Goal: Task Accomplishment & Management: Complete application form

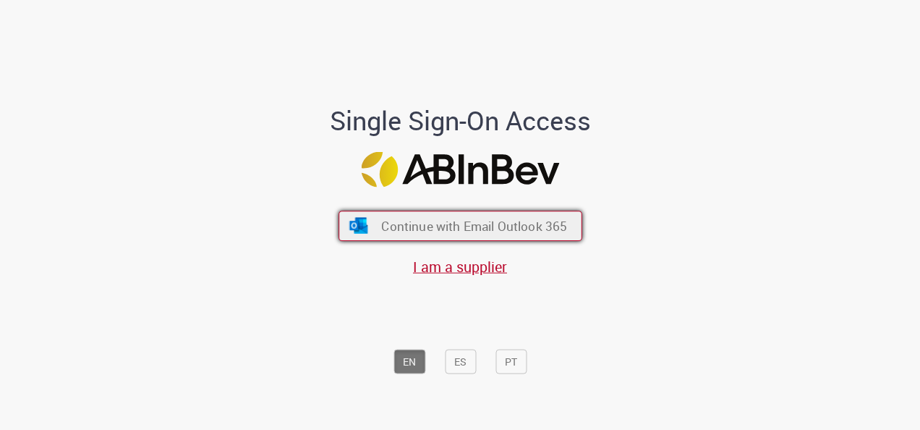
click at [532, 222] on span "Continue with Email Outlook 365" at bounding box center [474, 226] width 186 height 17
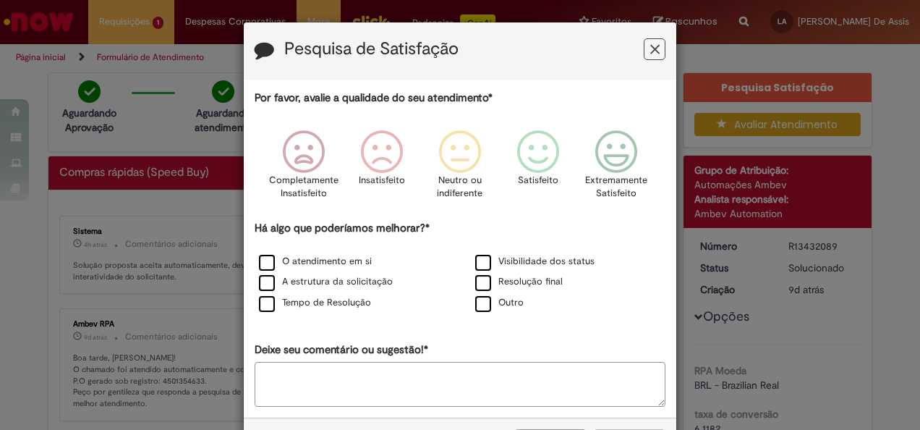
click at [650, 53] on icon "Feedback" at bounding box center [654, 49] width 9 height 15
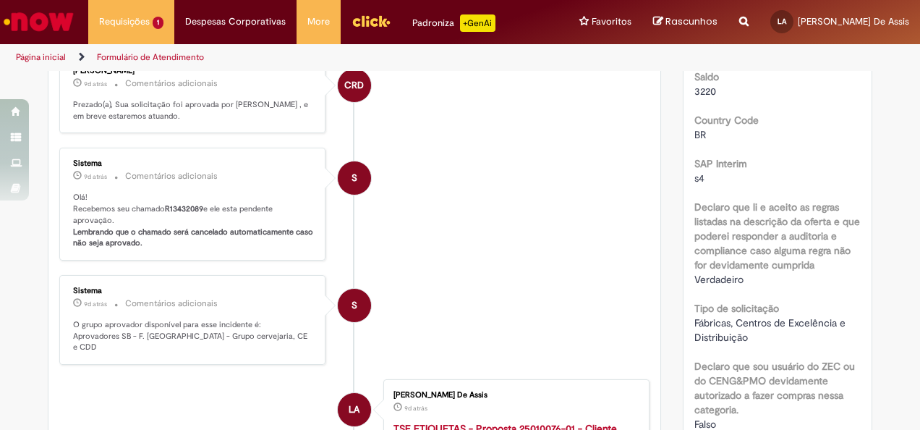
scroll to position [421, 0]
